Goal: Navigation & Orientation: Find specific page/section

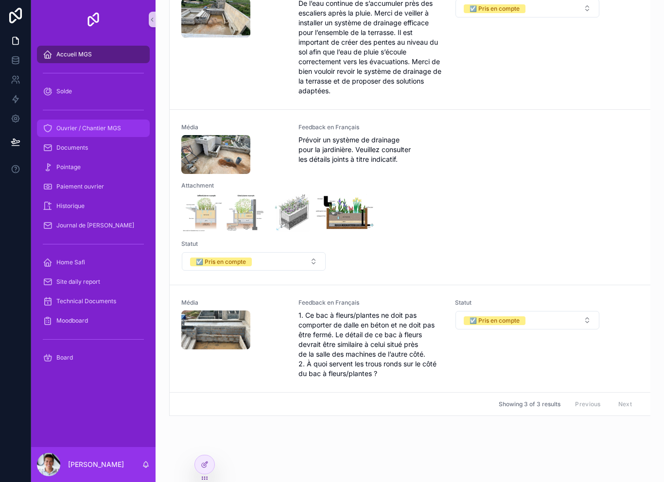
click at [114, 130] on span "Ouvrier / Chantier MGS" at bounding box center [88, 128] width 65 height 8
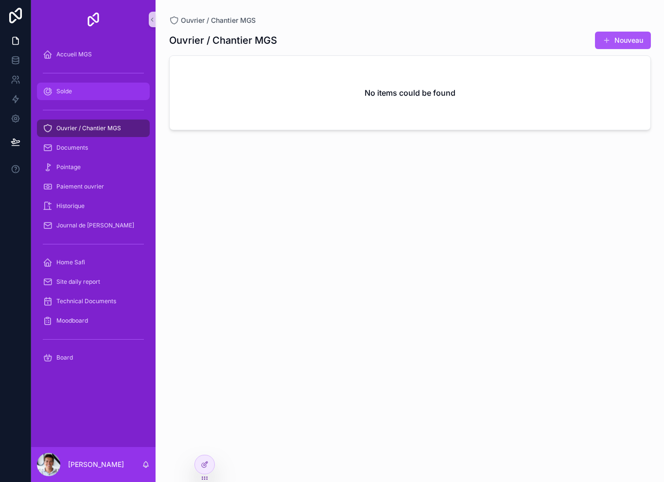
click at [96, 84] on div "Solde" at bounding box center [93, 92] width 101 height 16
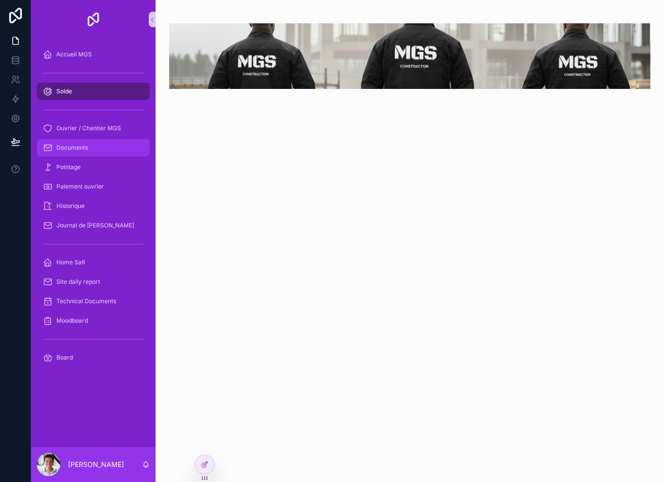
click at [108, 147] on div "Documents" at bounding box center [93, 148] width 101 height 16
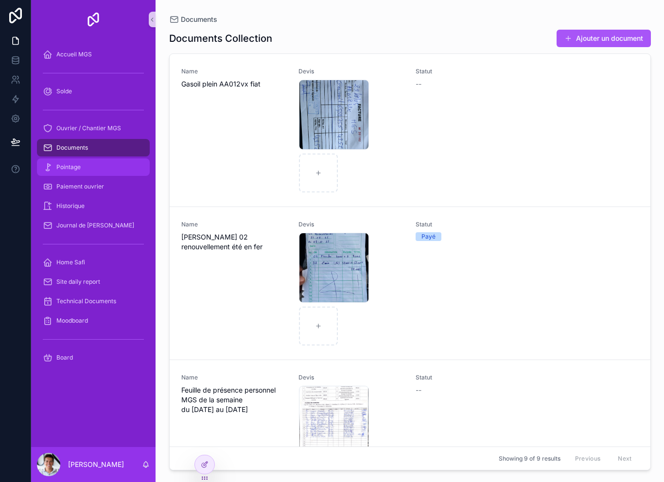
click at [109, 162] on div "Pointage" at bounding box center [93, 167] width 101 height 16
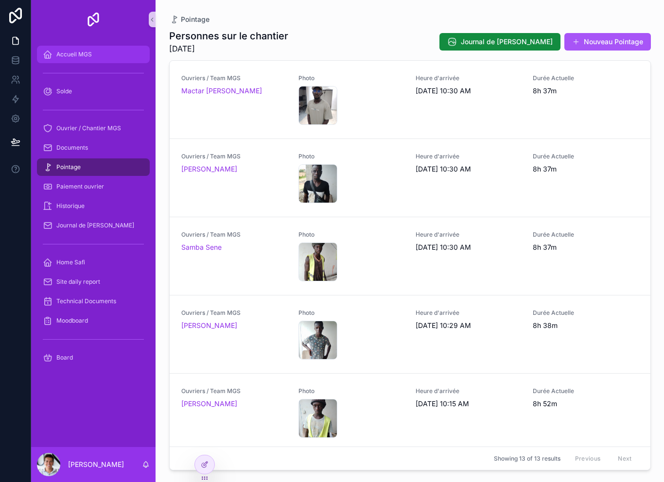
click at [94, 55] on div "Accueil MGS" at bounding box center [93, 55] width 101 height 16
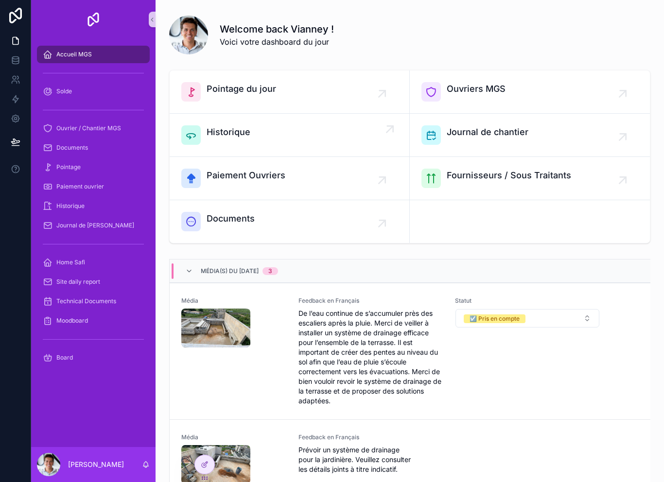
click at [296, 131] on div "Historique" at bounding box center [289, 134] width 216 height 19
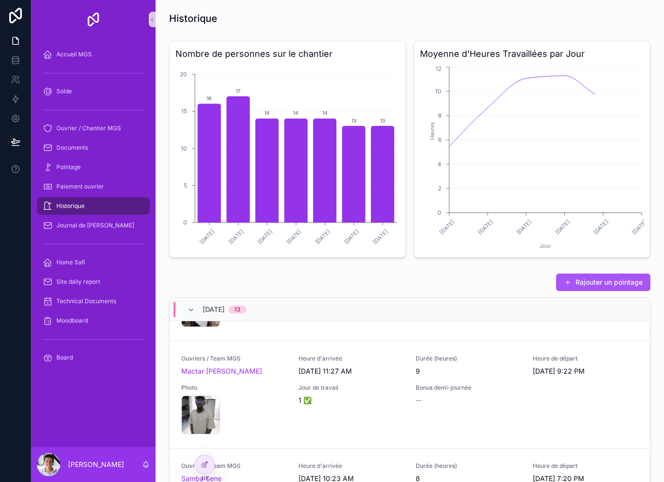
scroll to position [84, 0]
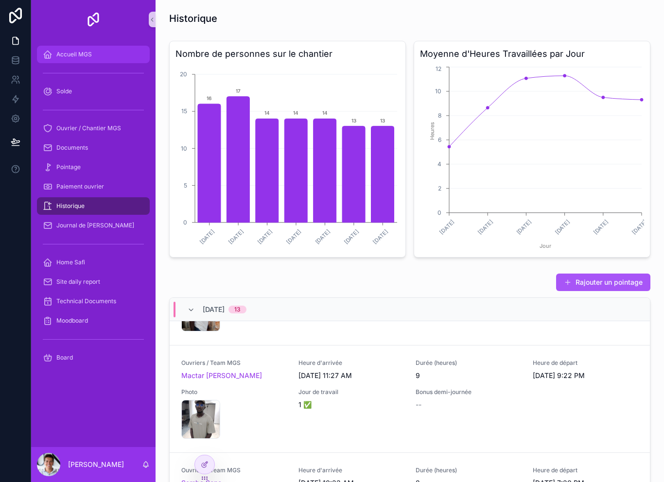
click at [93, 53] on div "Accueil MGS" at bounding box center [93, 55] width 101 height 16
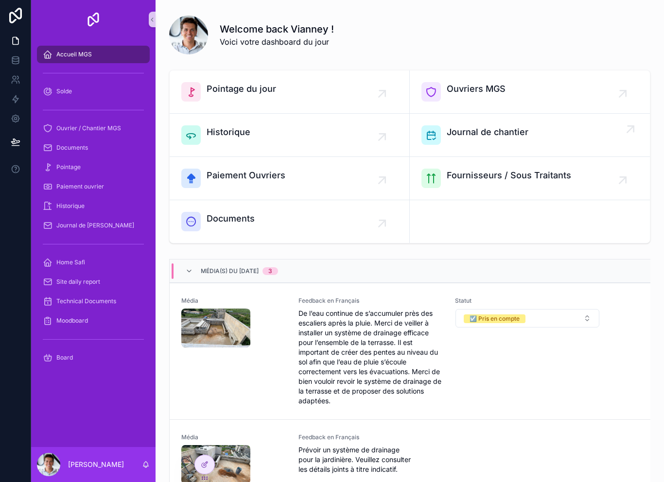
click at [506, 141] on div "Journal de chantier" at bounding box center [488, 134] width 82 height 19
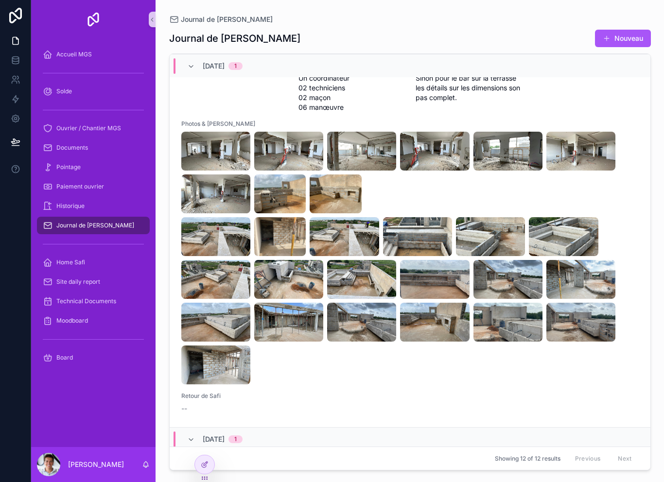
scroll to position [487, 0]
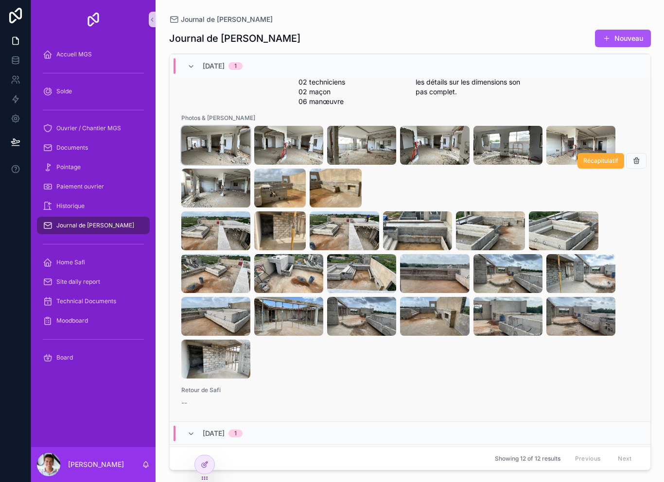
click at [218, 165] on img "scrollable content" at bounding box center [215, 145] width 69 height 39
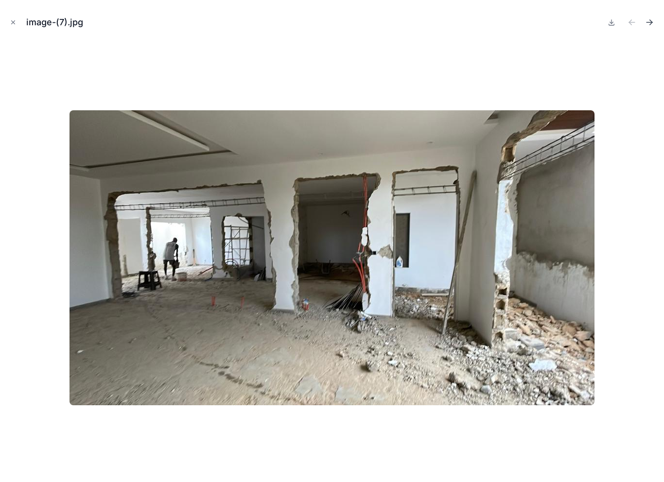
click at [650, 25] on icon "Next file" at bounding box center [651, 23] width 2 height 2
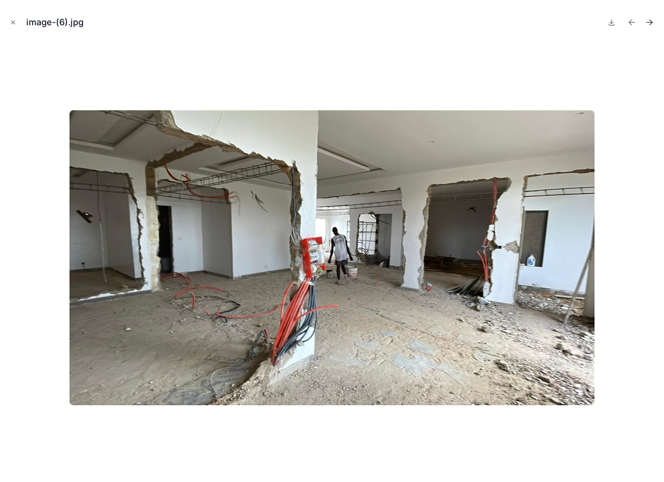
click at [647, 27] on icon "Next file" at bounding box center [650, 23] width 10 height 10
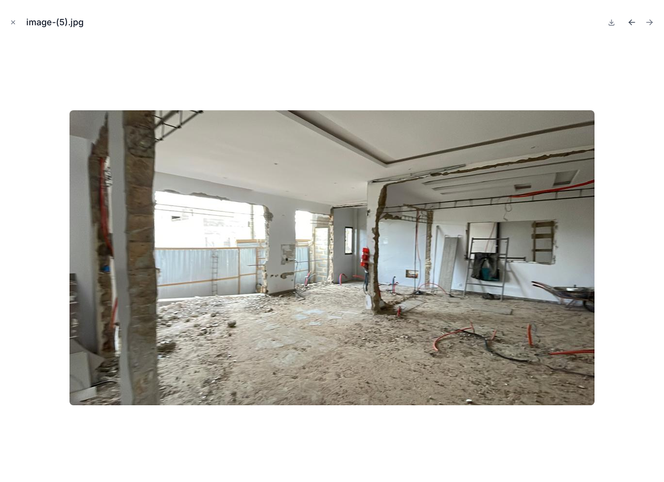
click at [627, 21] on button "Previous file" at bounding box center [632, 23] width 14 height 14
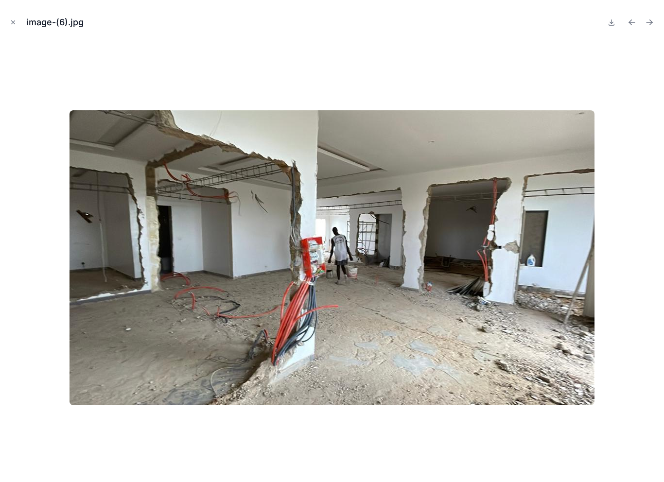
click at [470, 441] on div at bounding box center [332, 258] width 649 height 434
